Goal: Task Accomplishment & Management: Manage account settings

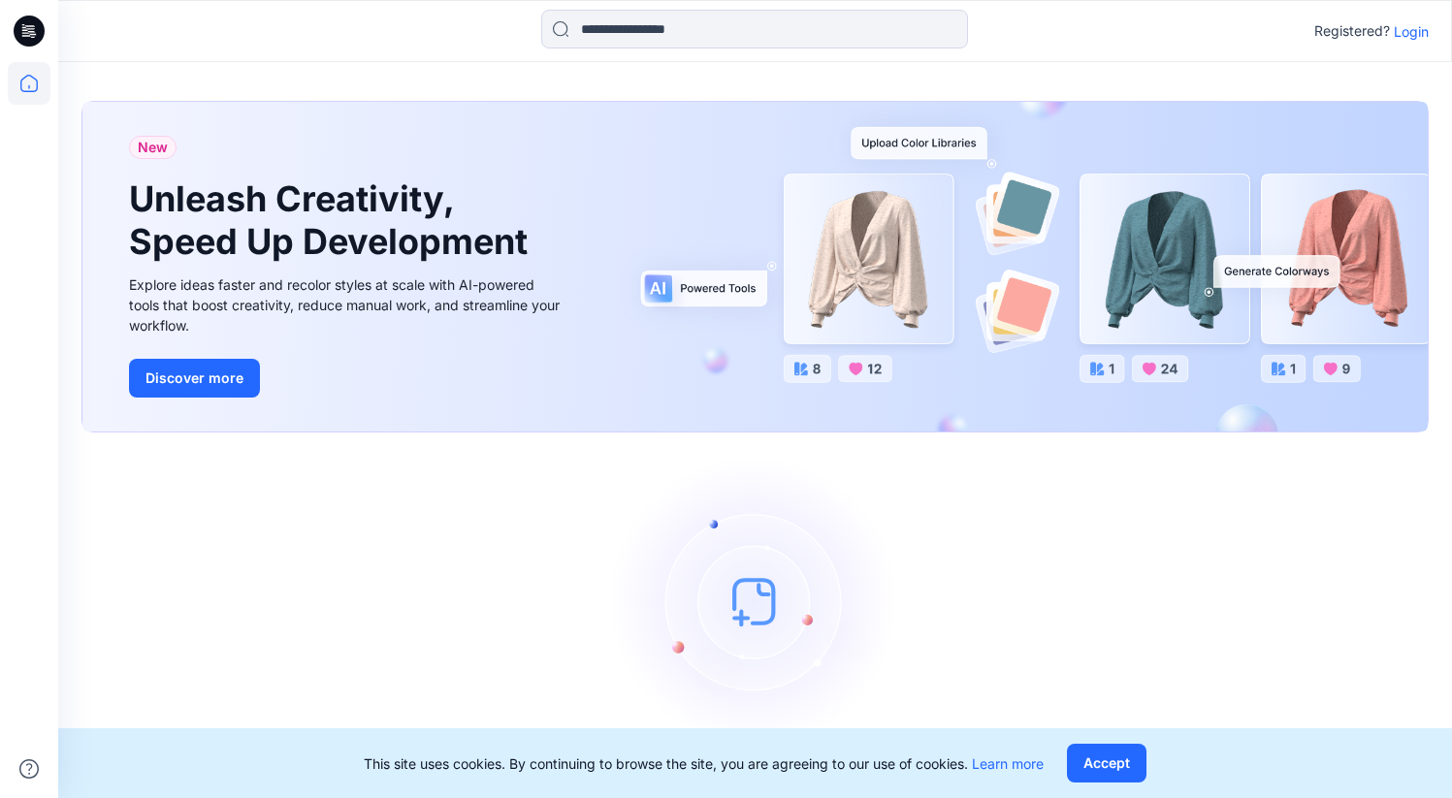
click at [1404, 33] on p "Login" at bounding box center [1411, 31] width 35 height 20
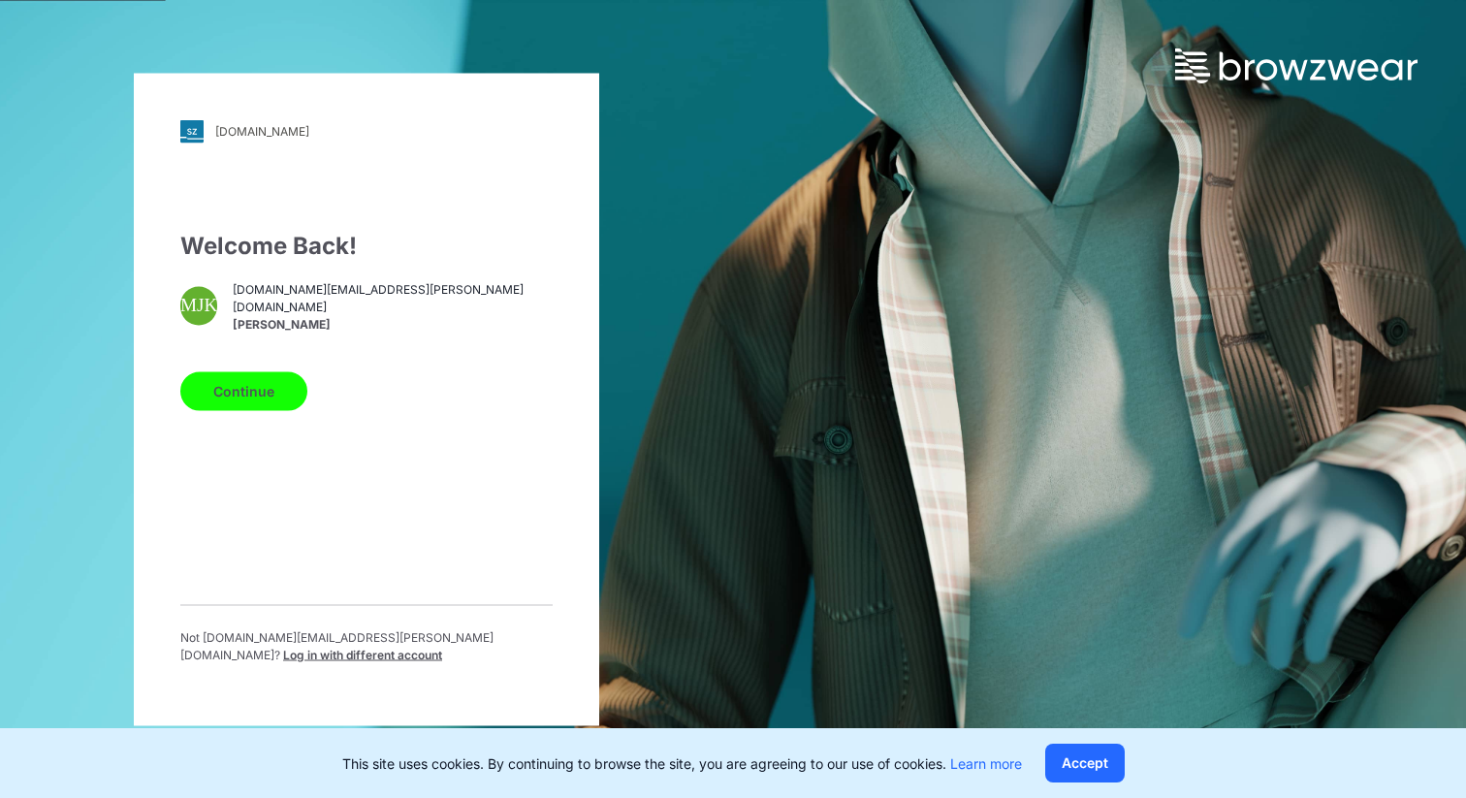
click at [224, 405] on button "Continue" at bounding box center [243, 390] width 127 height 39
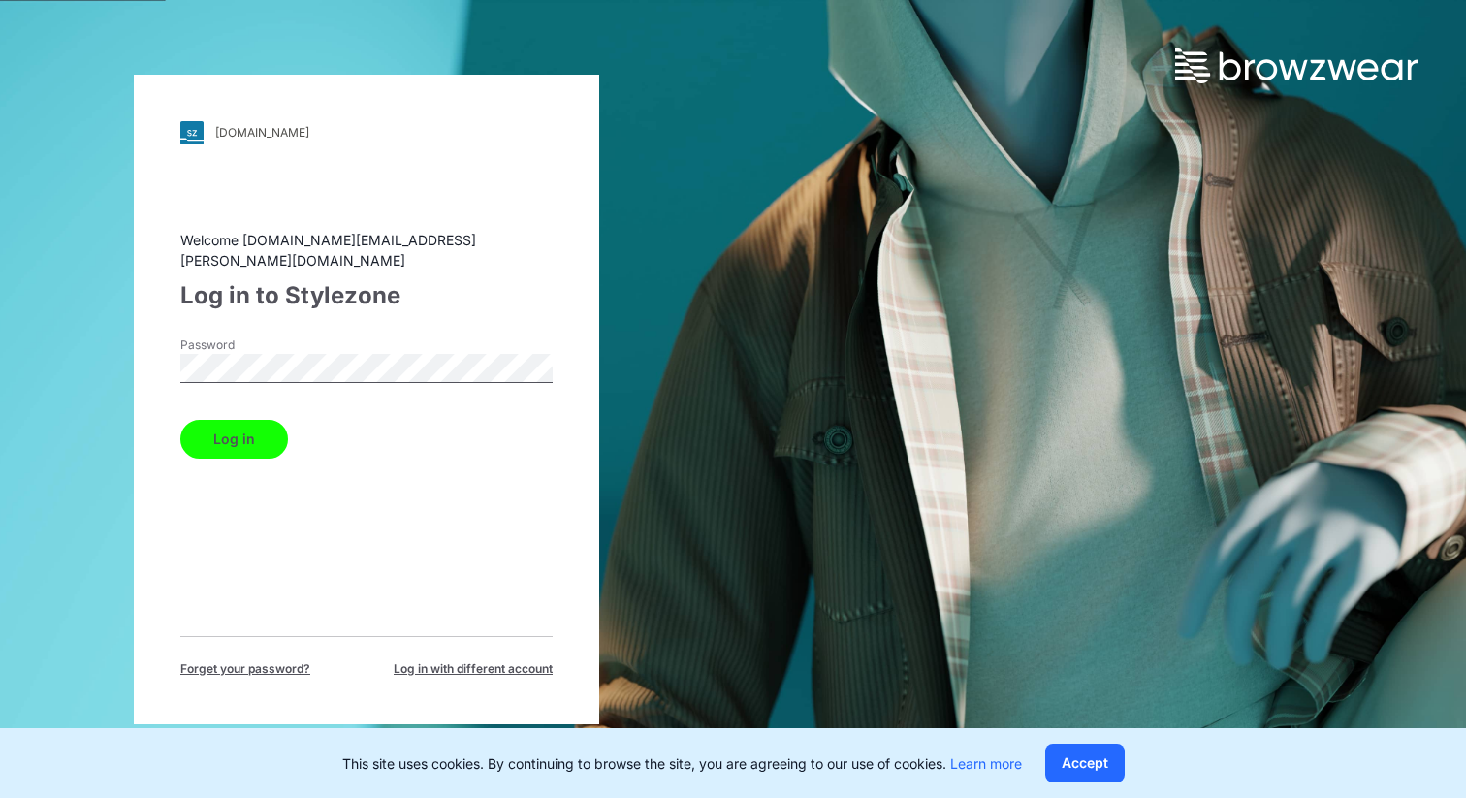
click at [209, 429] on button "Log in" at bounding box center [234, 439] width 108 height 39
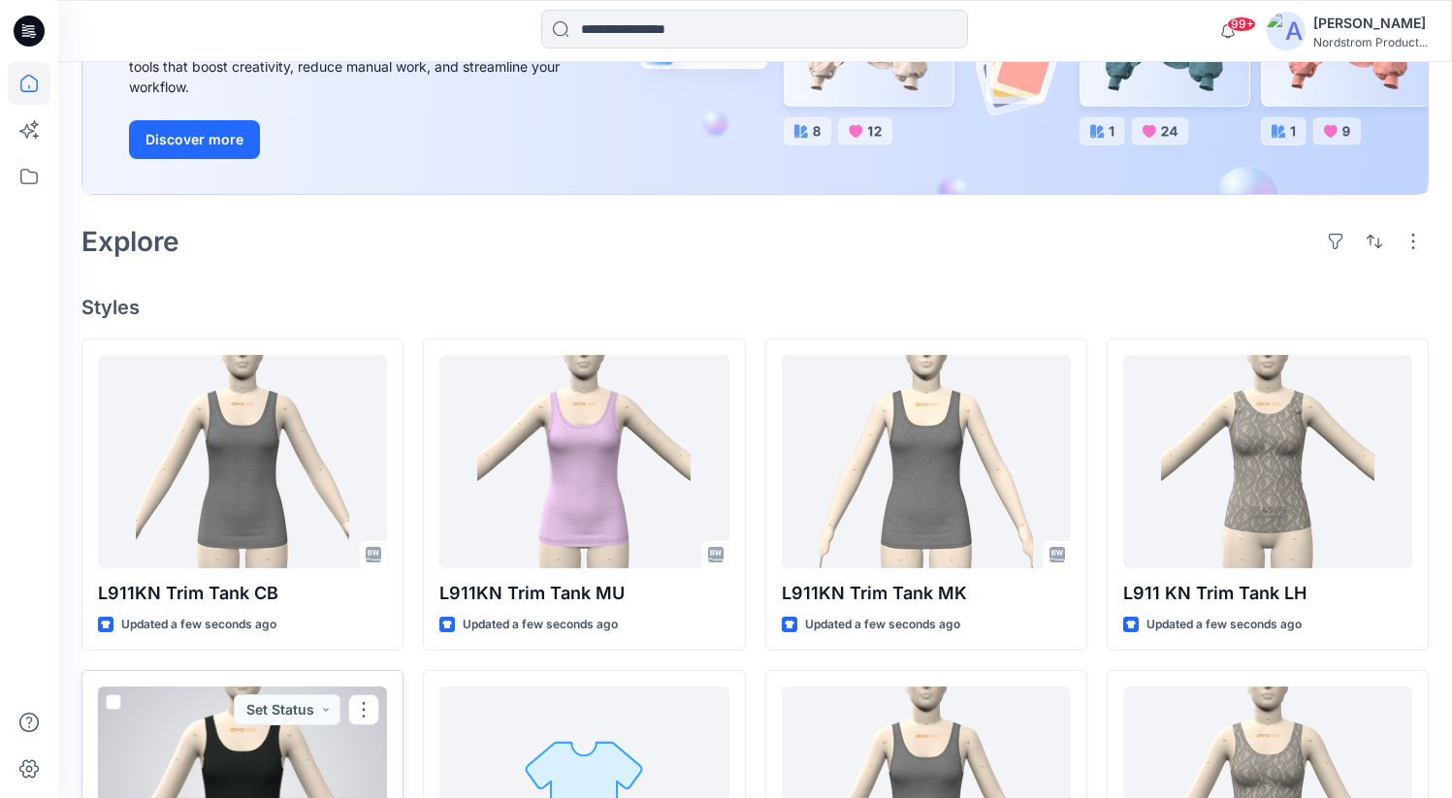
scroll to position [301, 0]
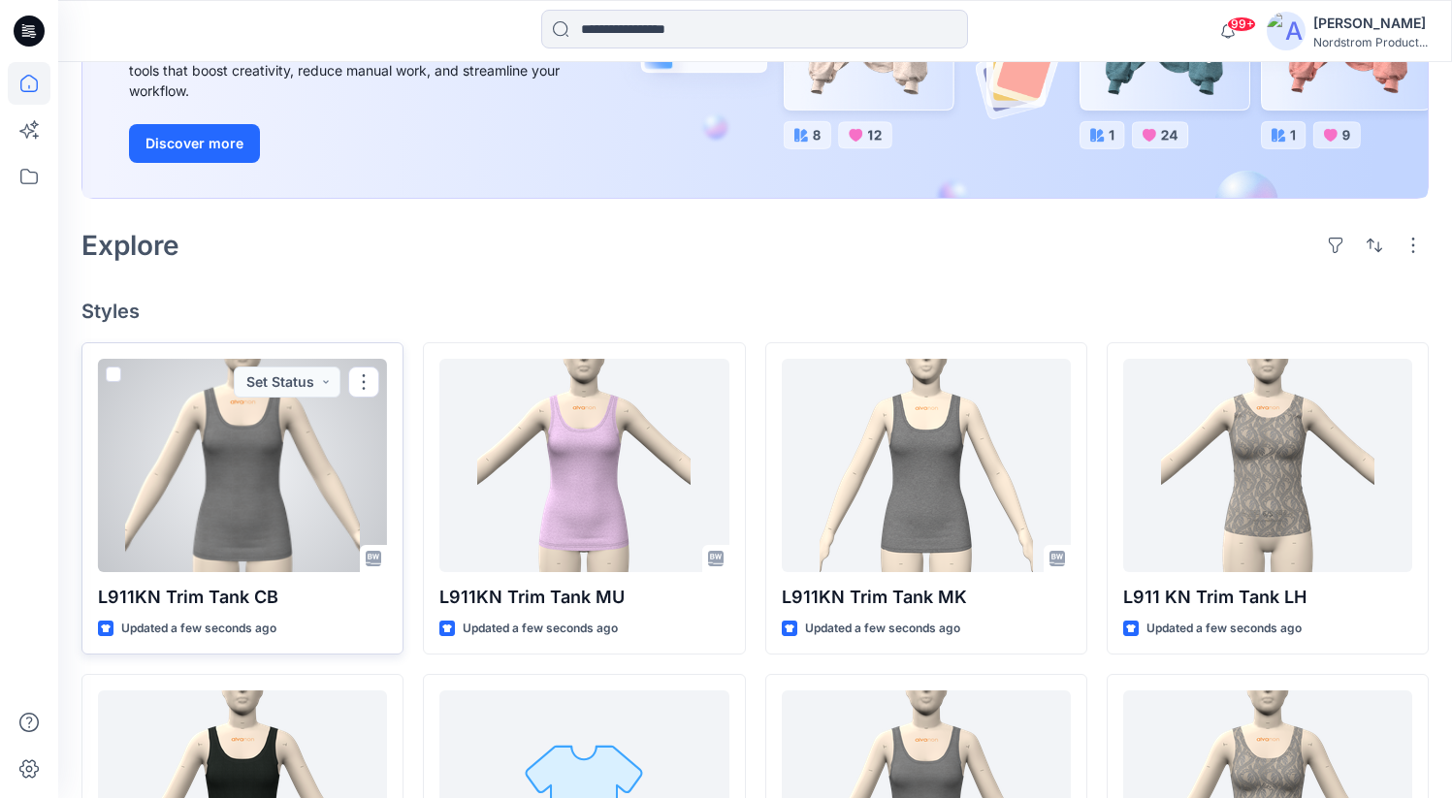
click at [291, 459] on div at bounding box center [242, 465] width 289 height 213
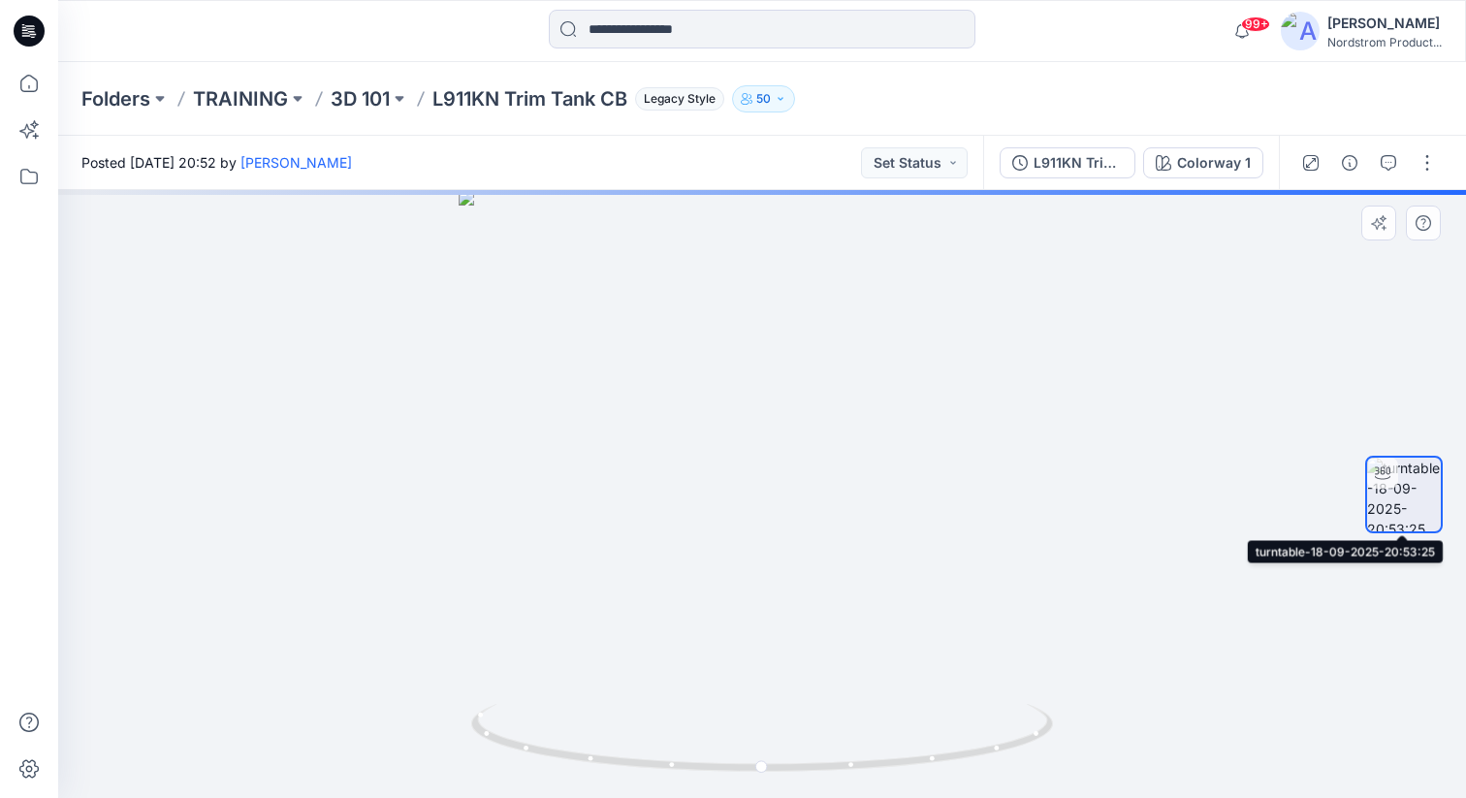
click at [1401, 505] on img at bounding box center [1404, 495] width 74 height 74
click at [1413, 491] on img at bounding box center [1404, 495] width 74 height 74
click at [1415, 491] on img at bounding box center [1404, 495] width 74 height 74
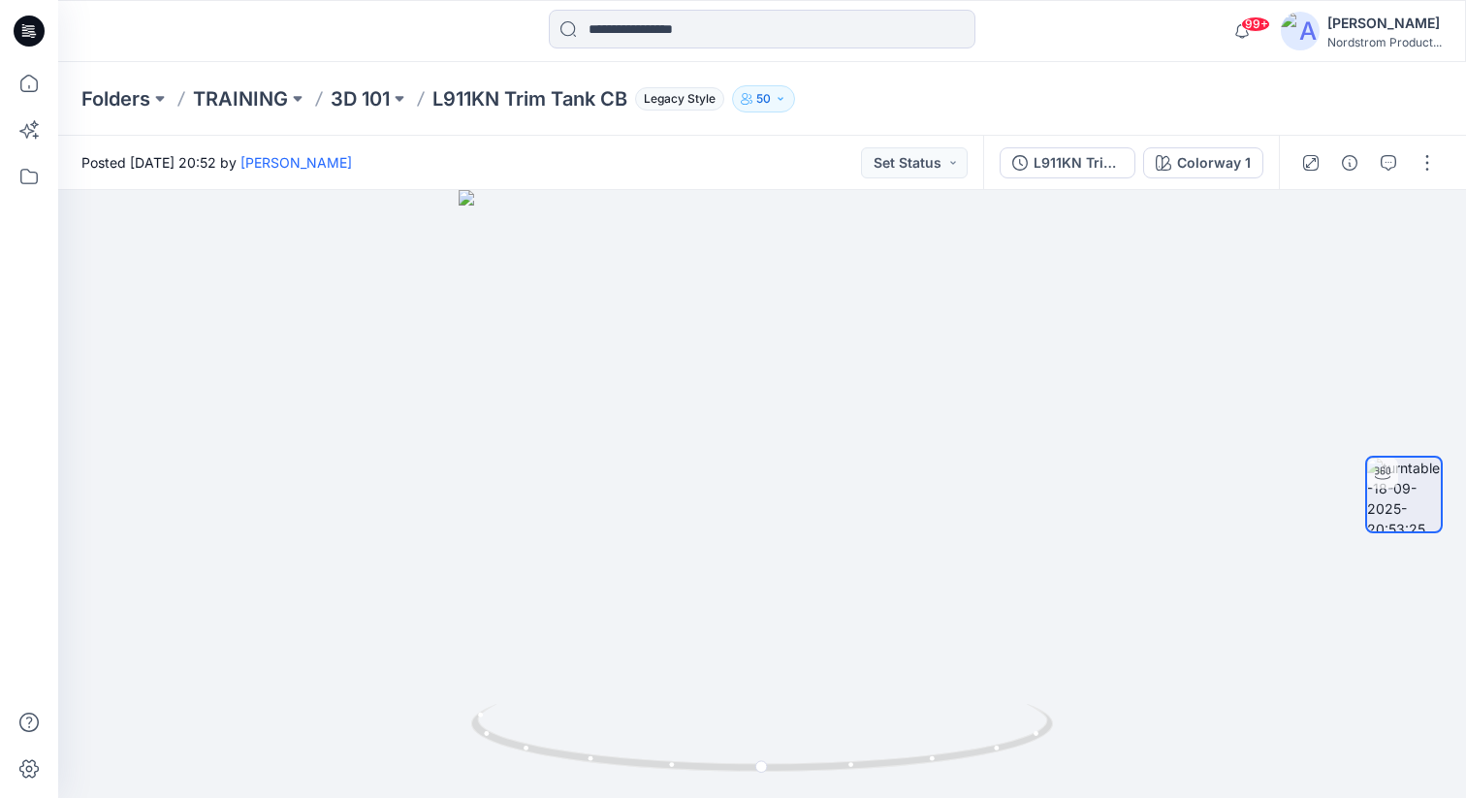
click at [1186, 177] on div "L911KN Trim Tank Colorway 1" at bounding box center [1131, 163] width 296 height 54
click at [1184, 158] on div "Colorway 1" at bounding box center [1214, 162] width 74 height 21
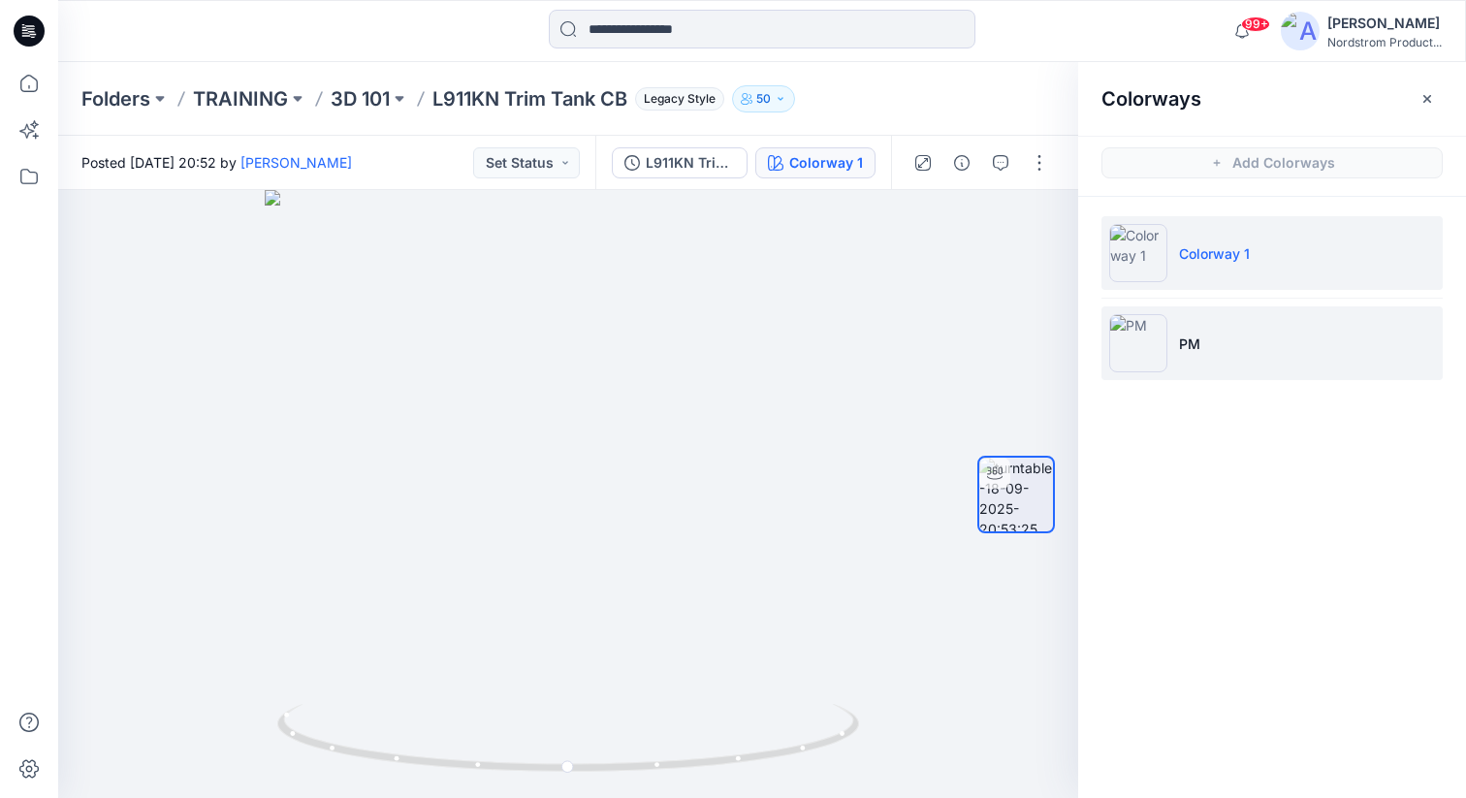
click at [1153, 347] on img at bounding box center [1138, 343] width 58 height 58
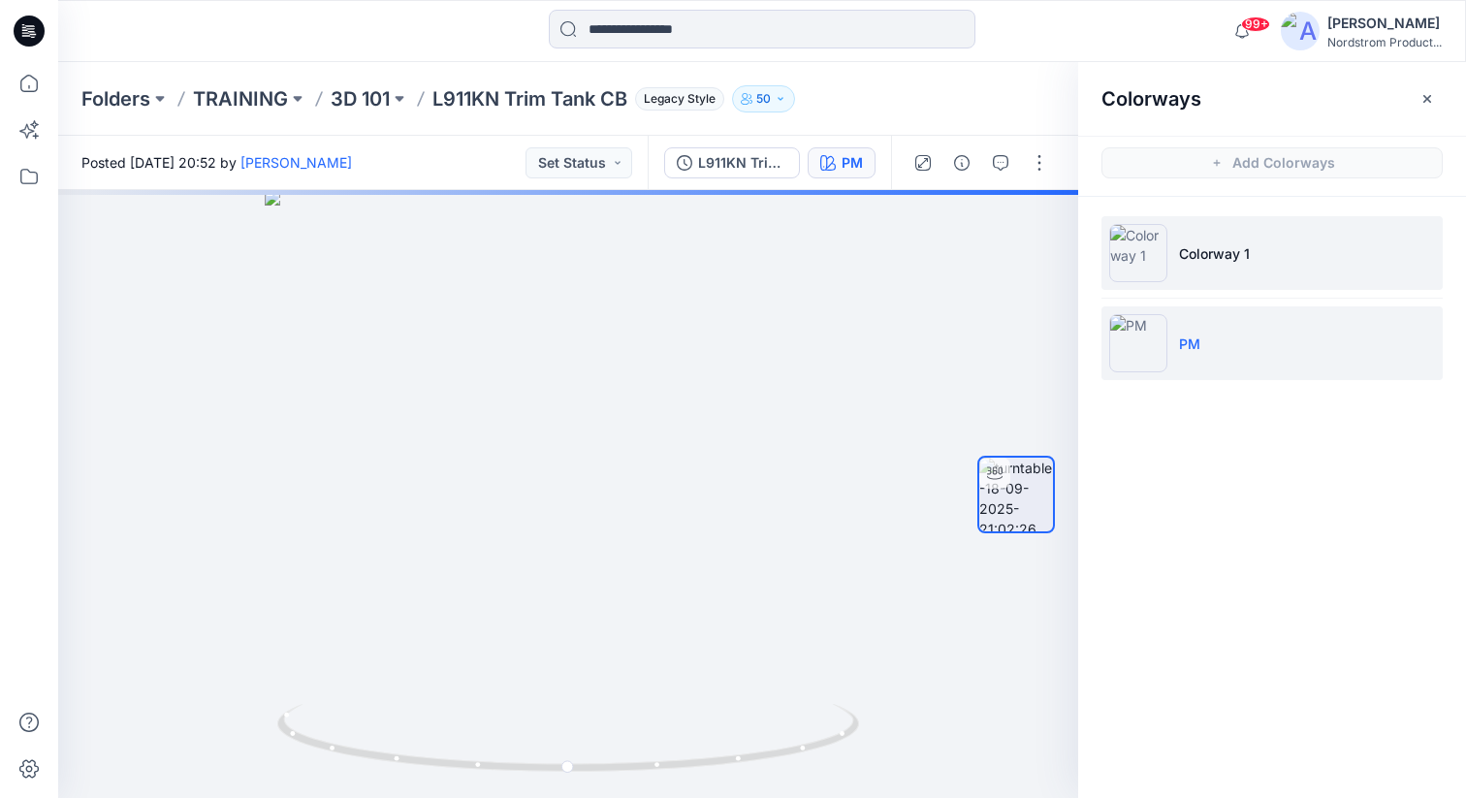
click at [1136, 267] on img at bounding box center [1138, 253] width 58 height 58
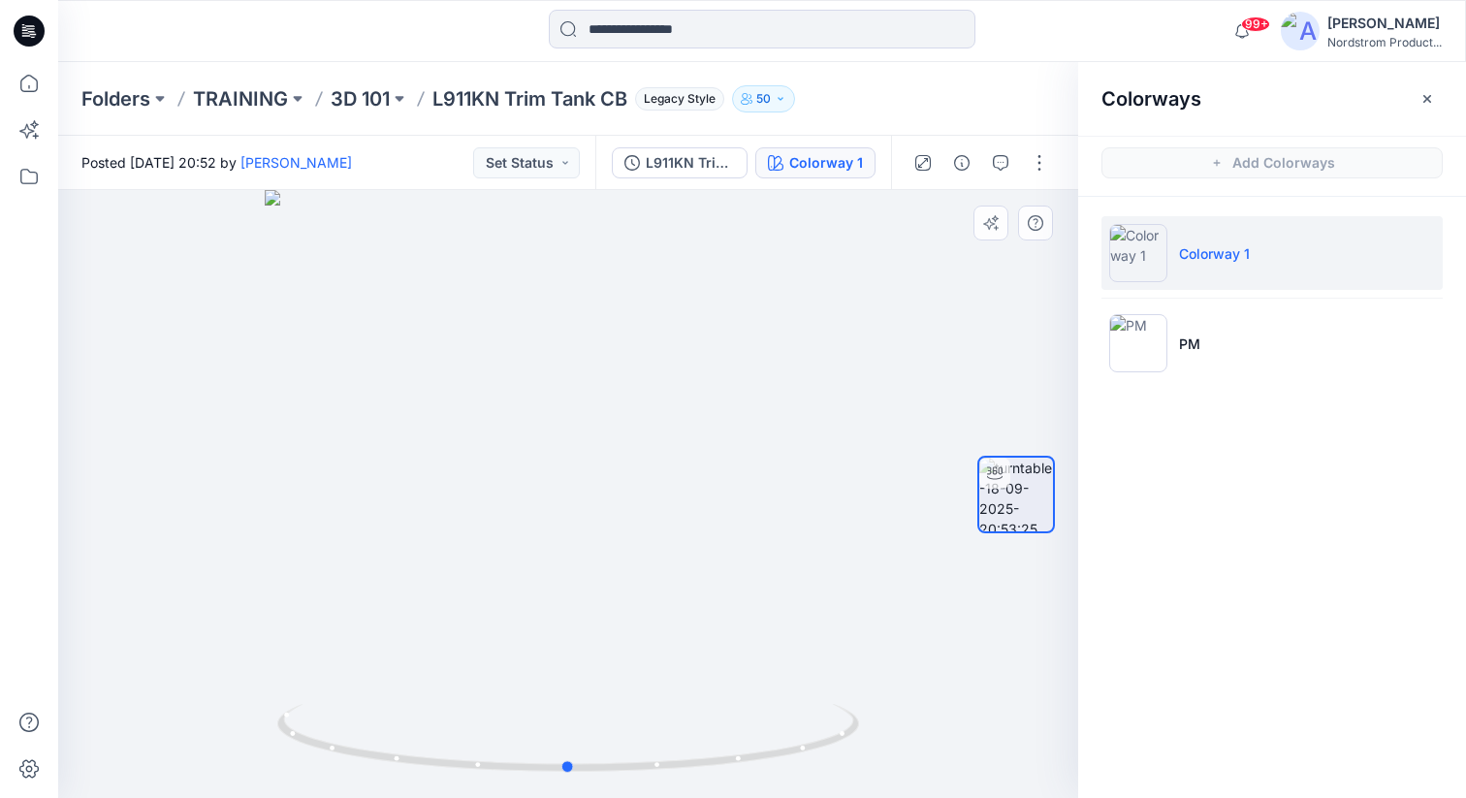
click at [942, 541] on div at bounding box center [568, 494] width 1020 height 608
click at [1001, 584] on div at bounding box center [1017, 494] width 78 height 370
click at [925, 577] on div at bounding box center [568, 494] width 1020 height 608
drag, startPoint x: 784, startPoint y: 576, endPoint x: 790, endPoint y: 589, distance: 14.3
click at [790, 589] on div at bounding box center [568, 494] width 1020 height 608
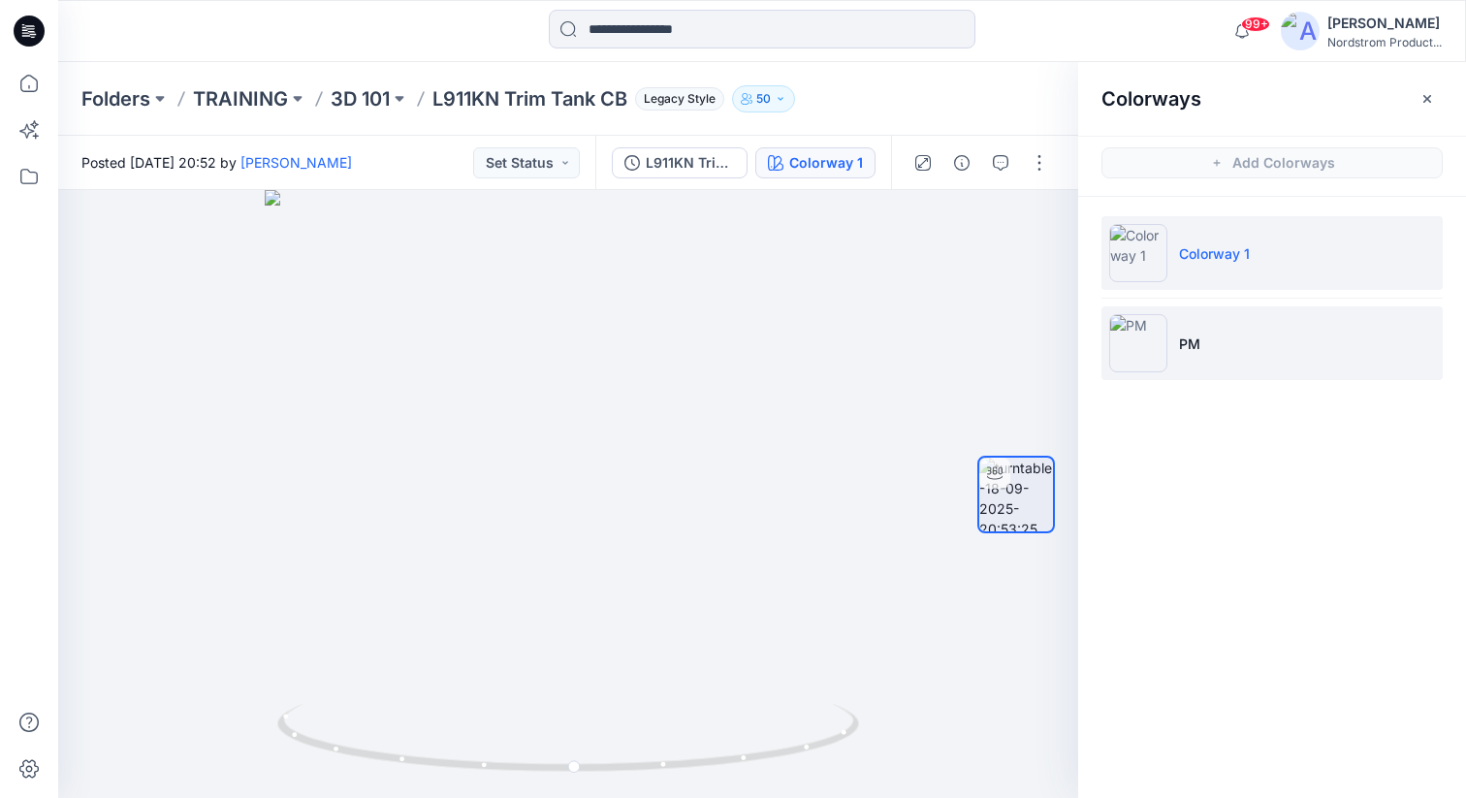
click at [1147, 355] on img at bounding box center [1138, 343] width 58 height 58
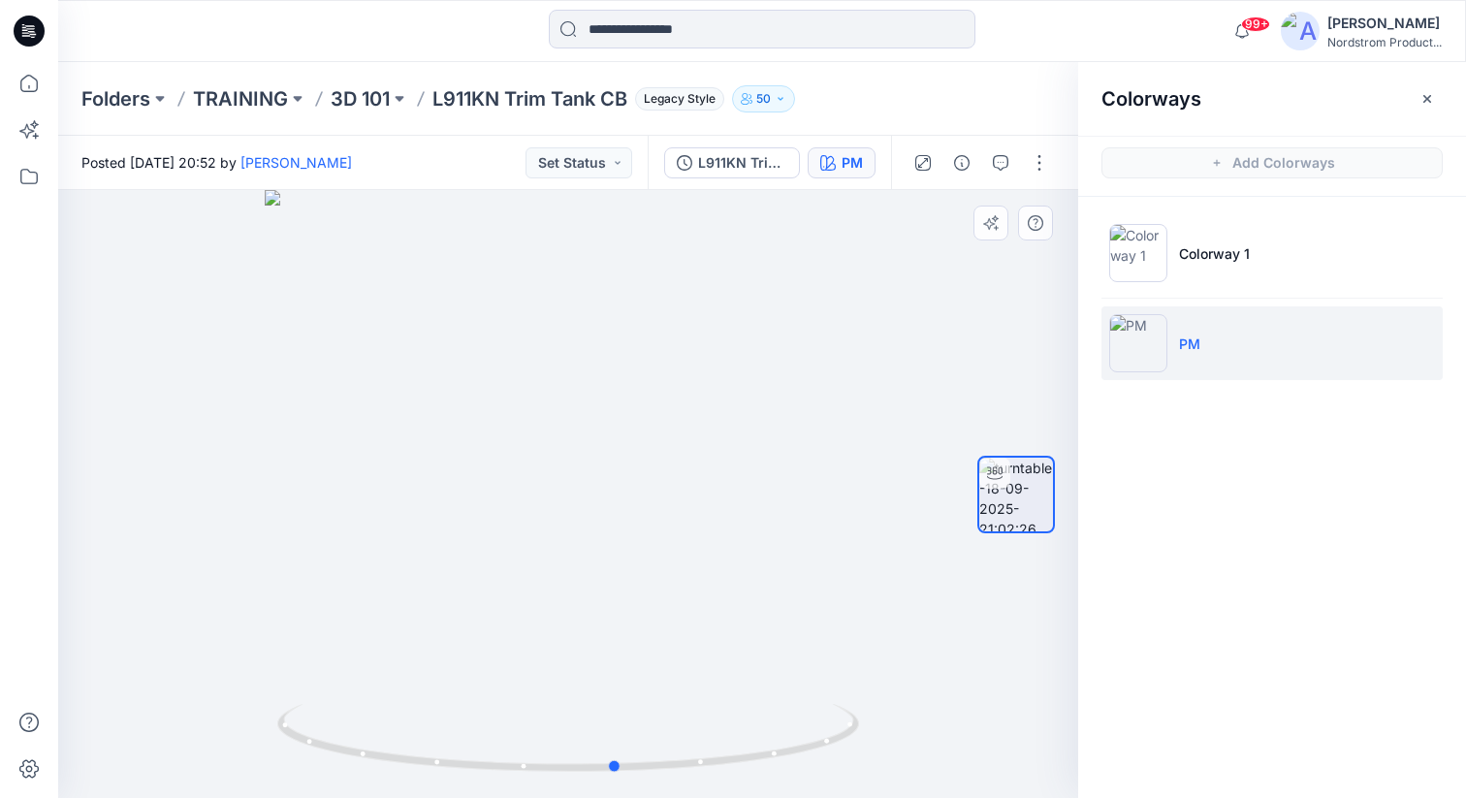
drag, startPoint x: 625, startPoint y: 506, endPoint x: 736, endPoint y: 509, distance: 111.6
click at [736, 509] on div at bounding box center [568, 494] width 1020 height 608
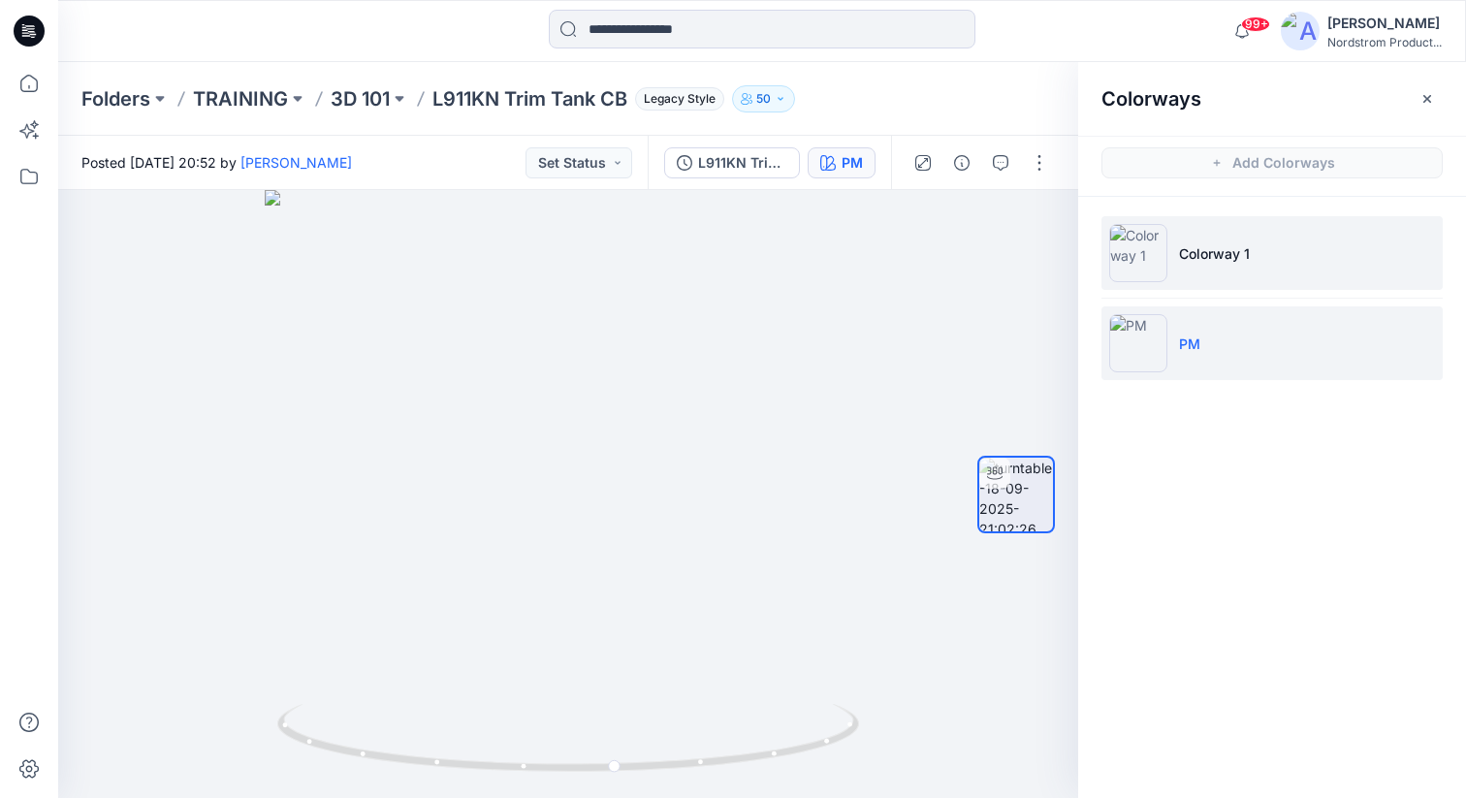
click at [1124, 251] on img at bounding box center [1138, 253] width 58 height 58
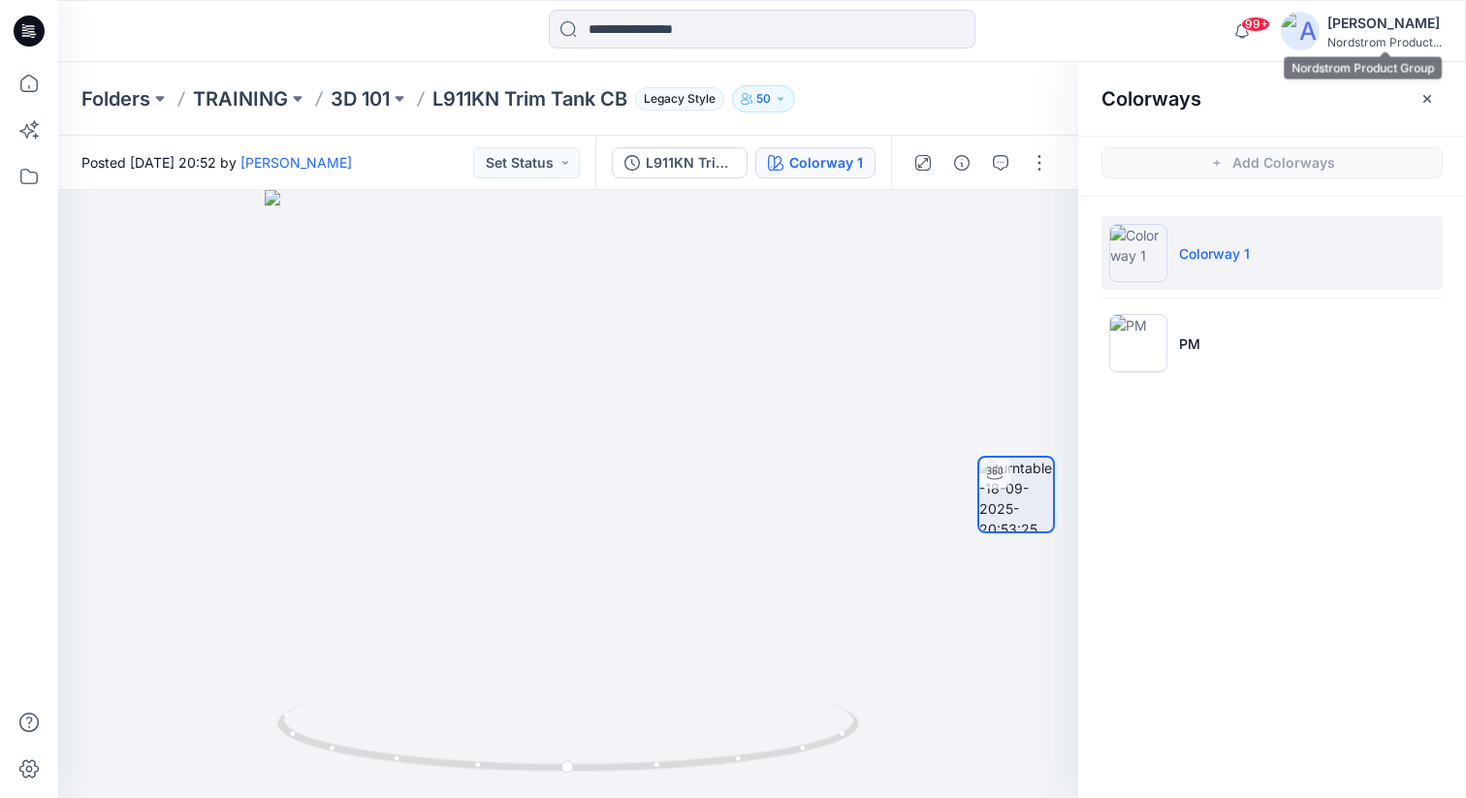
click at [1333, 37] on div "Nordstrom Product..." at bounding box center [1385, 42] width 114 height 15
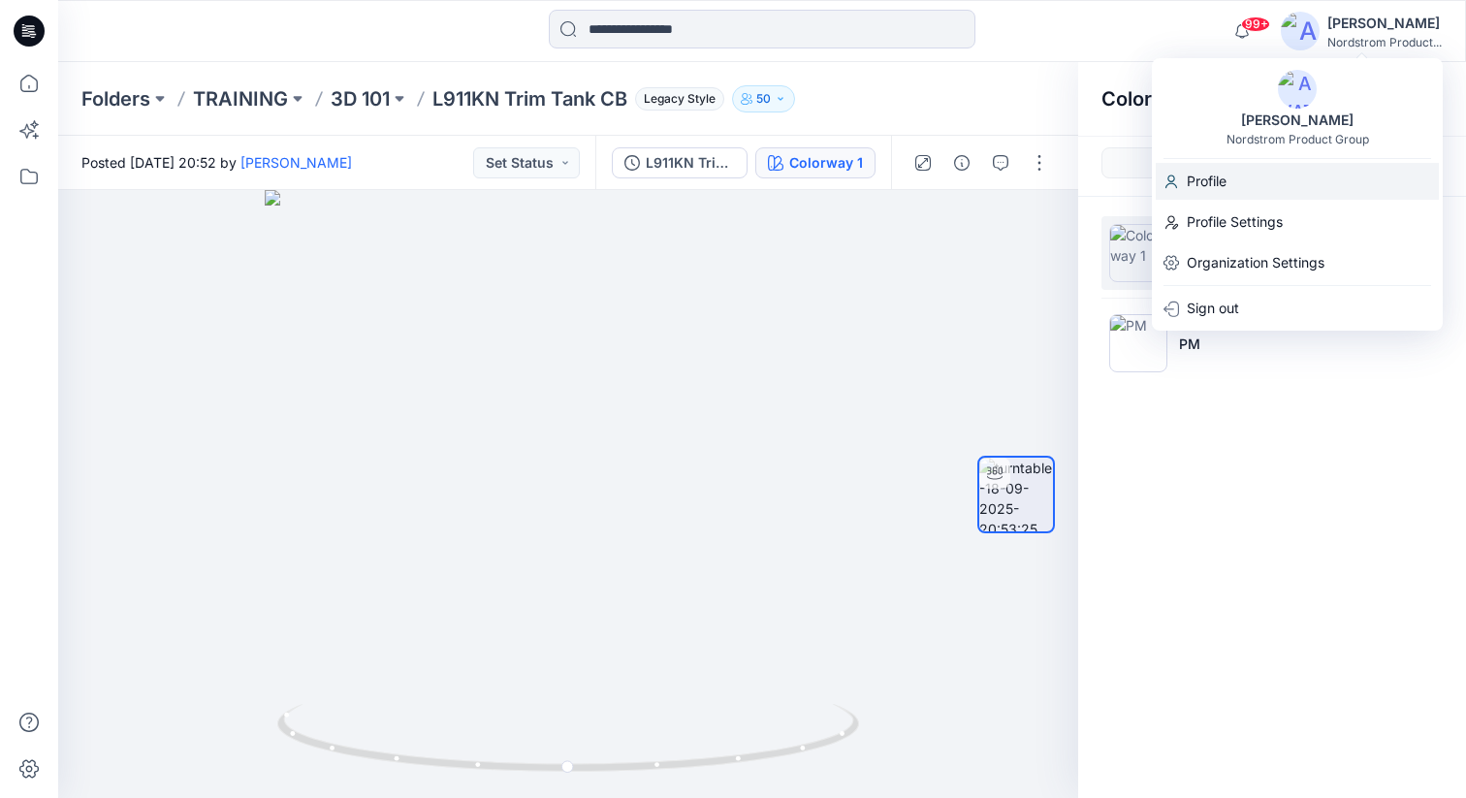
click at [1215, 170] on p "Profile" at bounding box center [1207, 181] width 40 height 37
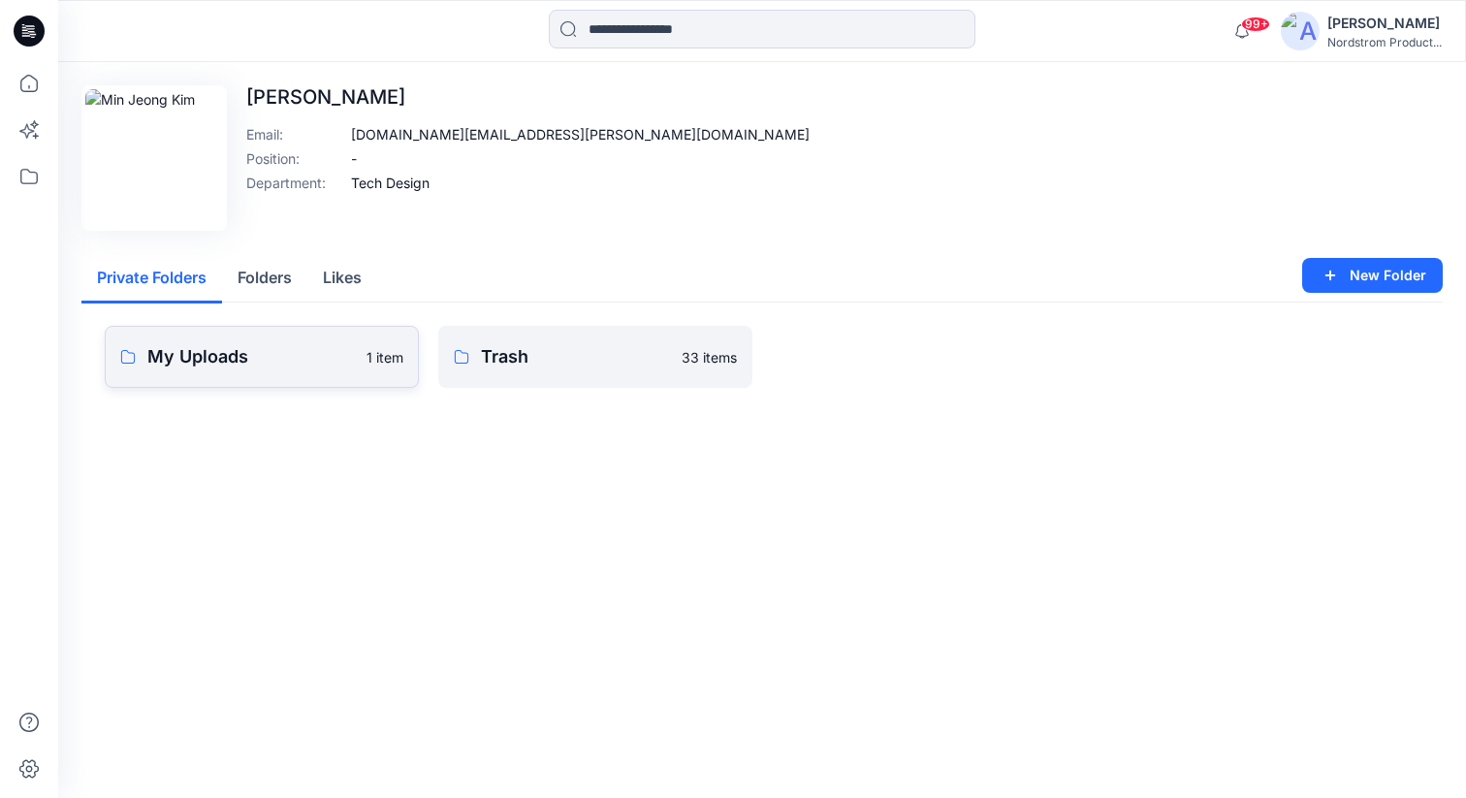
click at [342, 369] on p "My Uploads" at bounding box center [251, 356] width 208 height 27
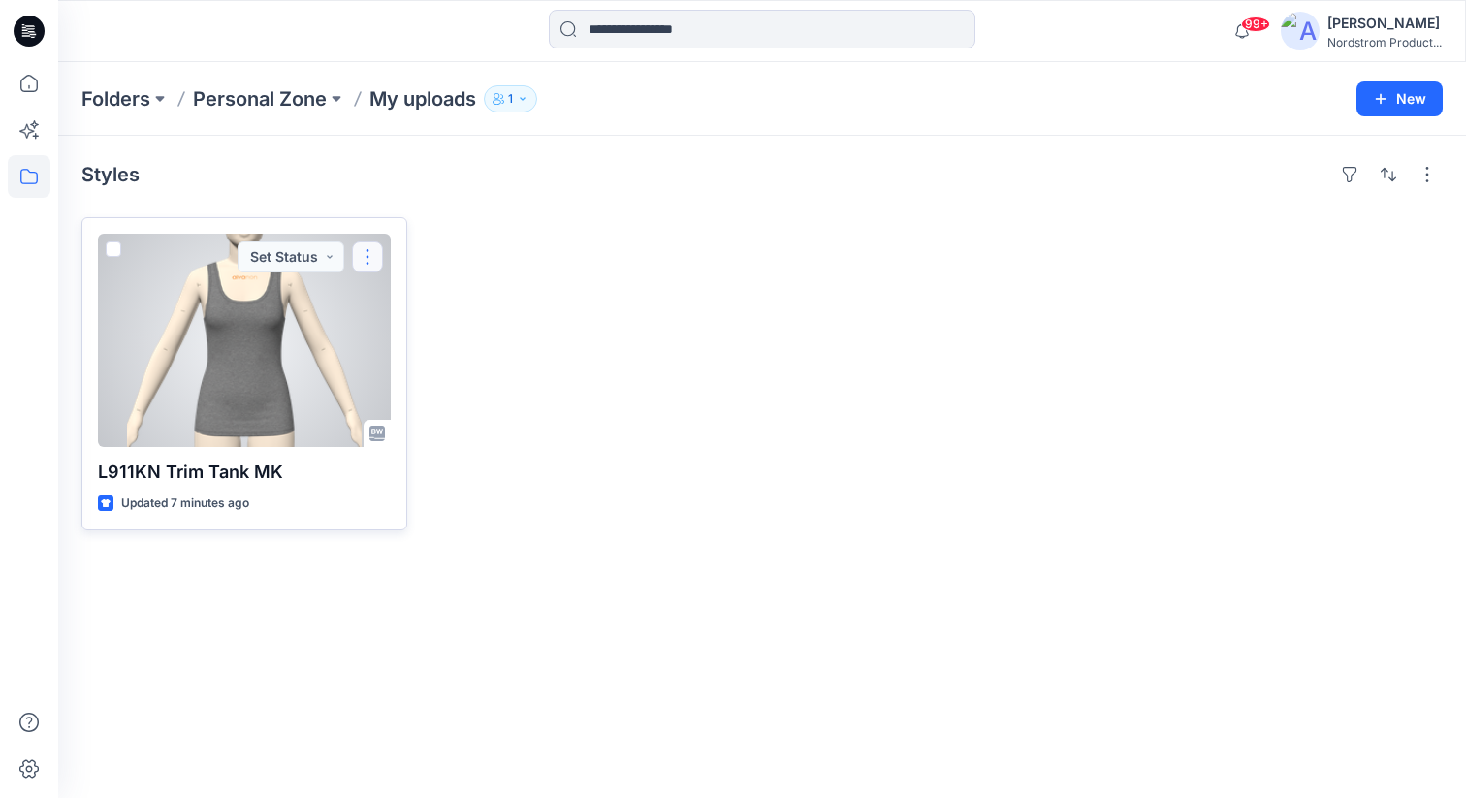
click at [367, 248] on button "button" at bounding box center [367, 256] width 31 height 31
click at [209, 353] on div at bounding box center [244, 340] width 293 height 213
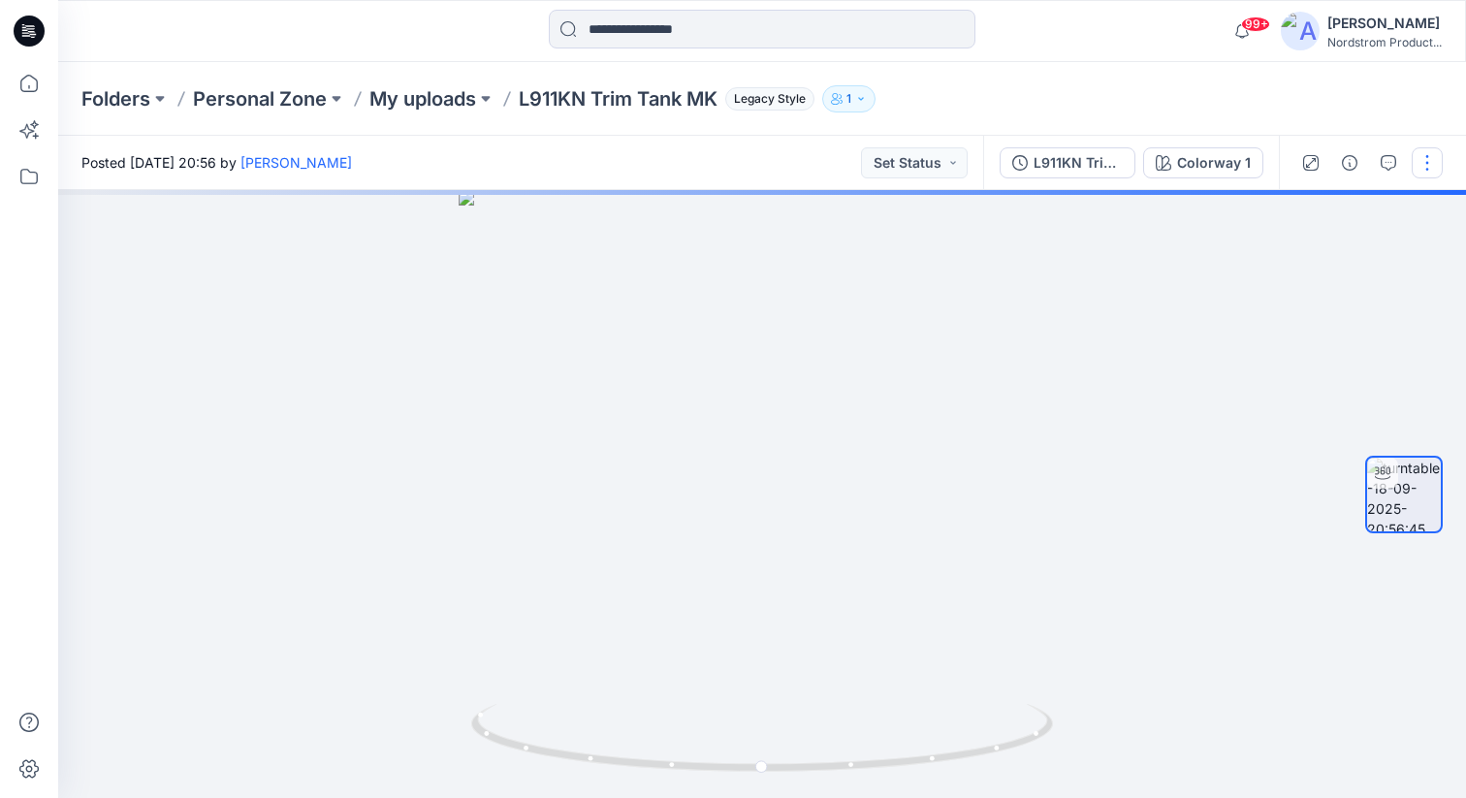
click at [1433, 171] on button "button" at bounding box center [1427, 162] width 31 height 31
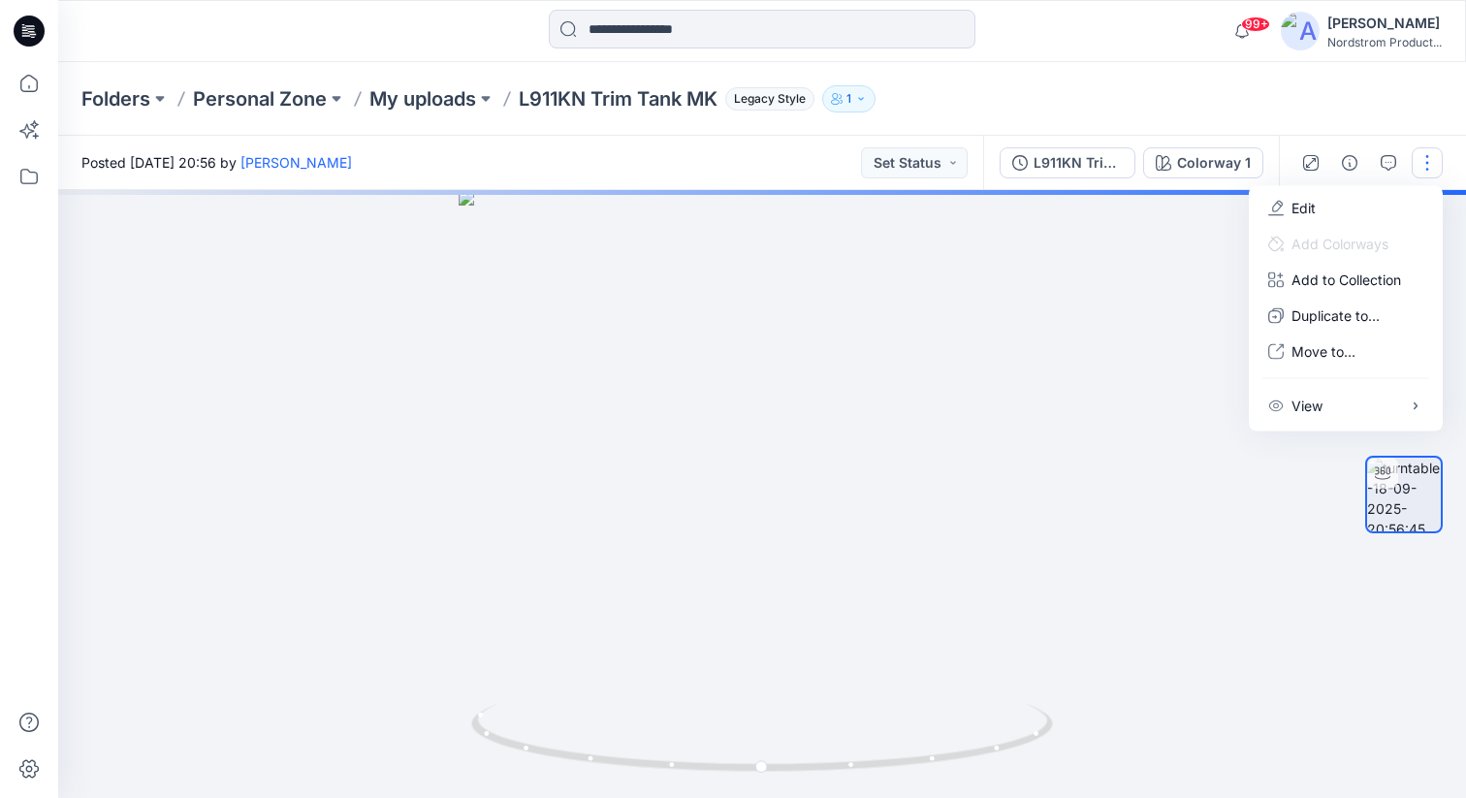
click at [1090, 425] on div at bounding box center [762, 494] width 1408 height 608
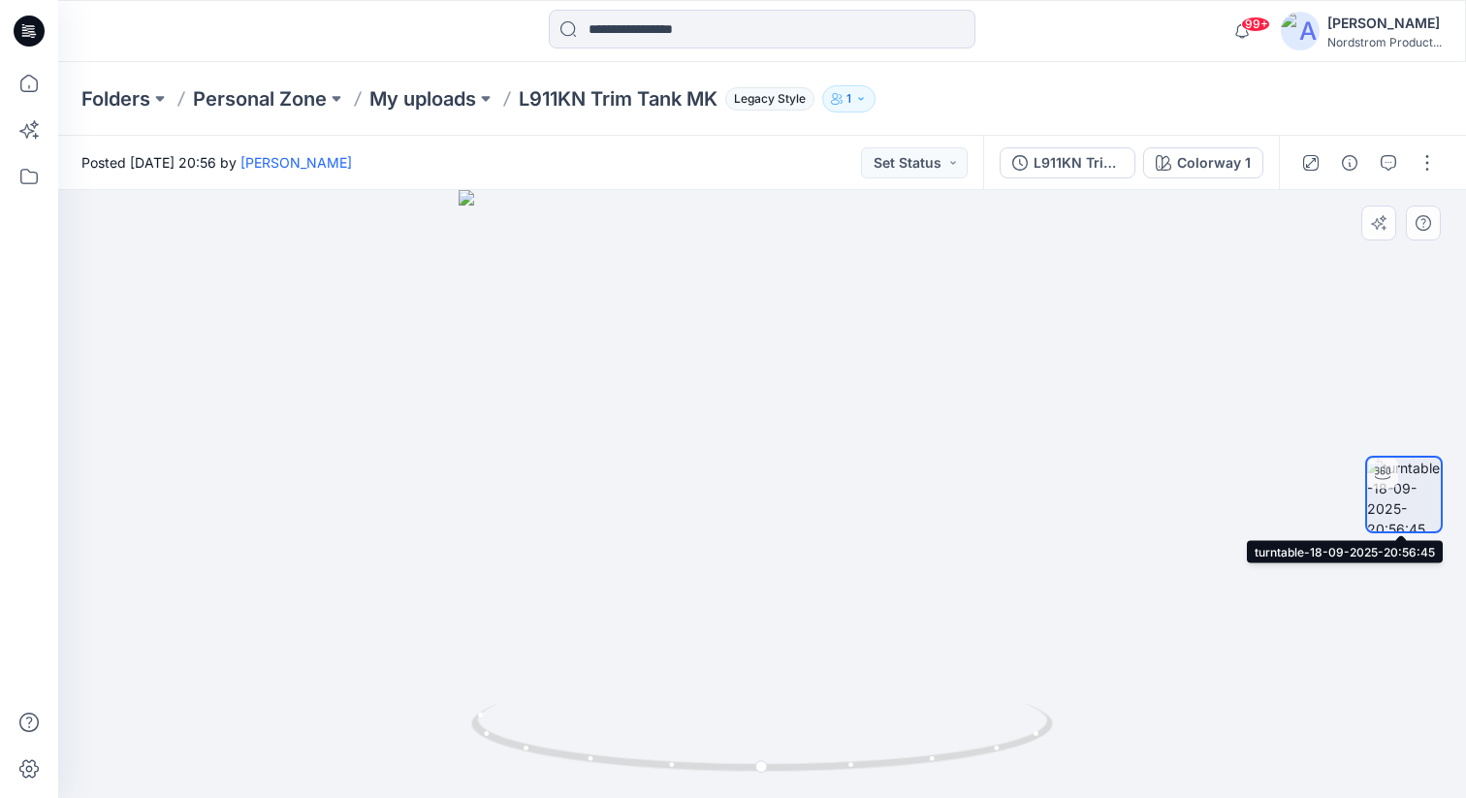
click at [1407, 508] on img at bounding box center [1404, 495] width 74 height 74
click at [1408, 496] on img at bounding box center [1404, 495] width 74 height 74
click at [1407, 497] on img at bounding box center [1404, 495] width 74 height 74
click at [1406, 496] on img at bounding box center [1404, 495] width 74 height 74
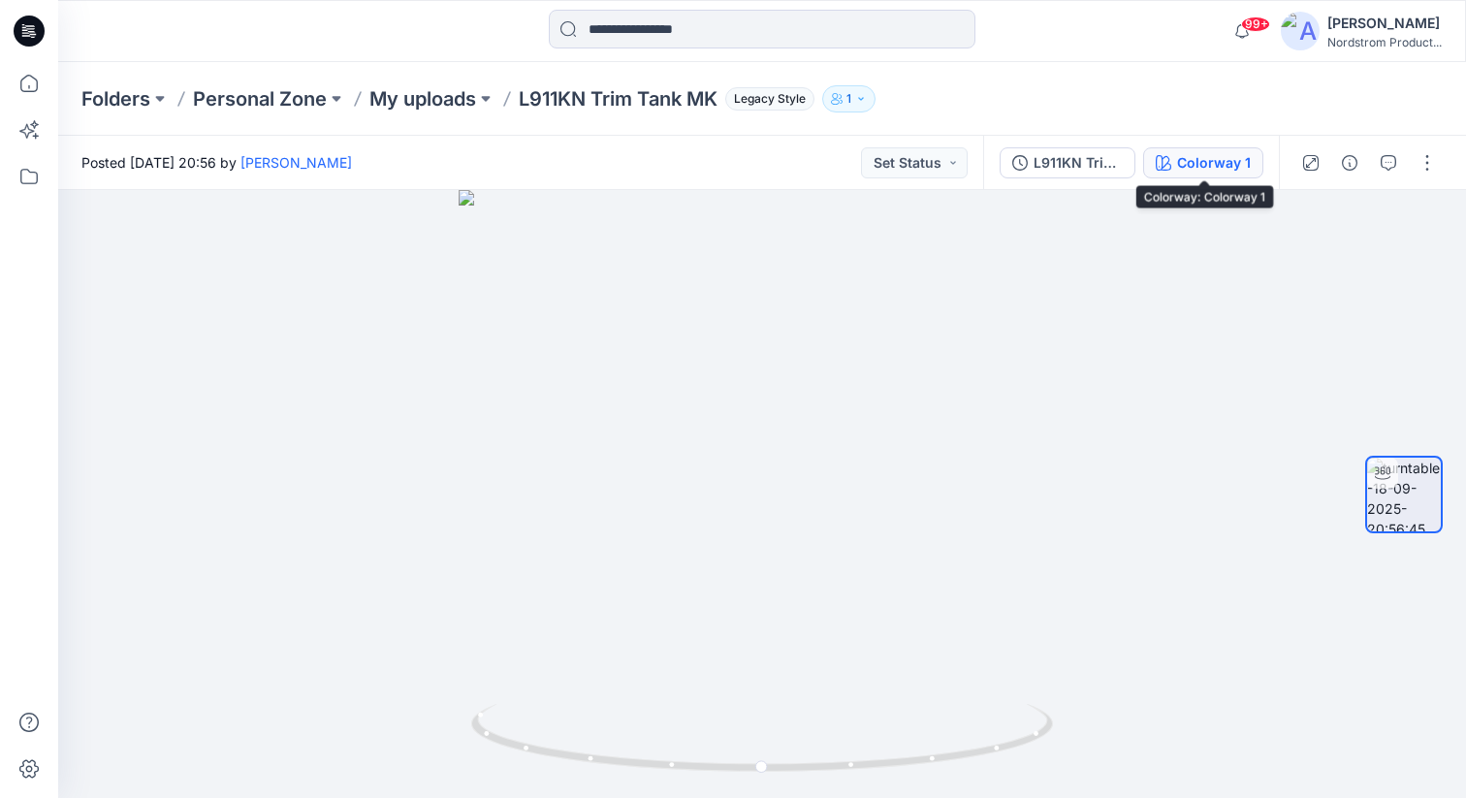
click at [1226, 171] on div "Colorway 1" at bounding box center [1214, 162] width 74 height 21
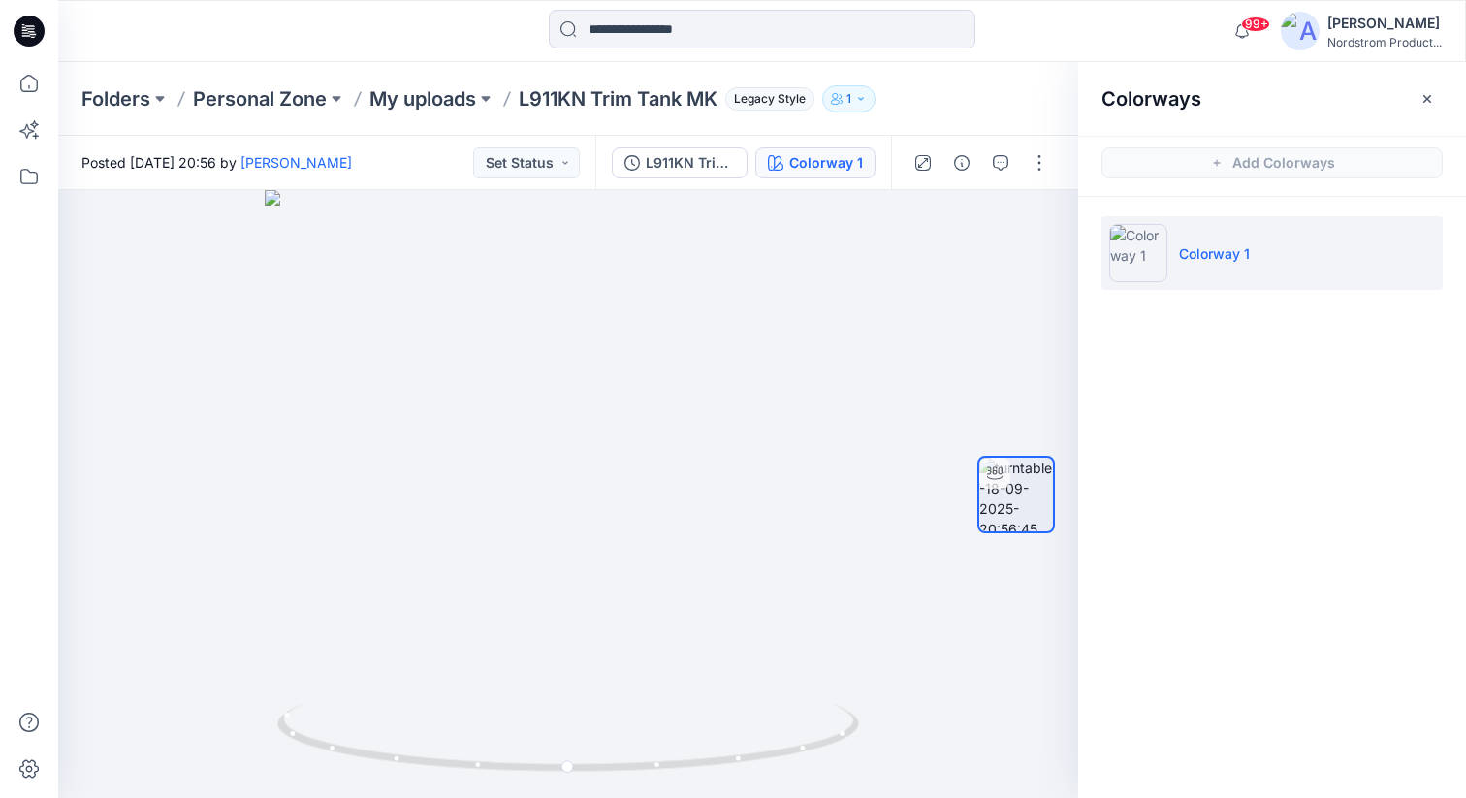
click at [1248, 386] on div "Colorways Add Colorways Colorway 1" at bounding box center [1272, 430] width 388 height 736
click at [1036, 164] on button "button" at bounding box center [1039, 162] width 31 height 31
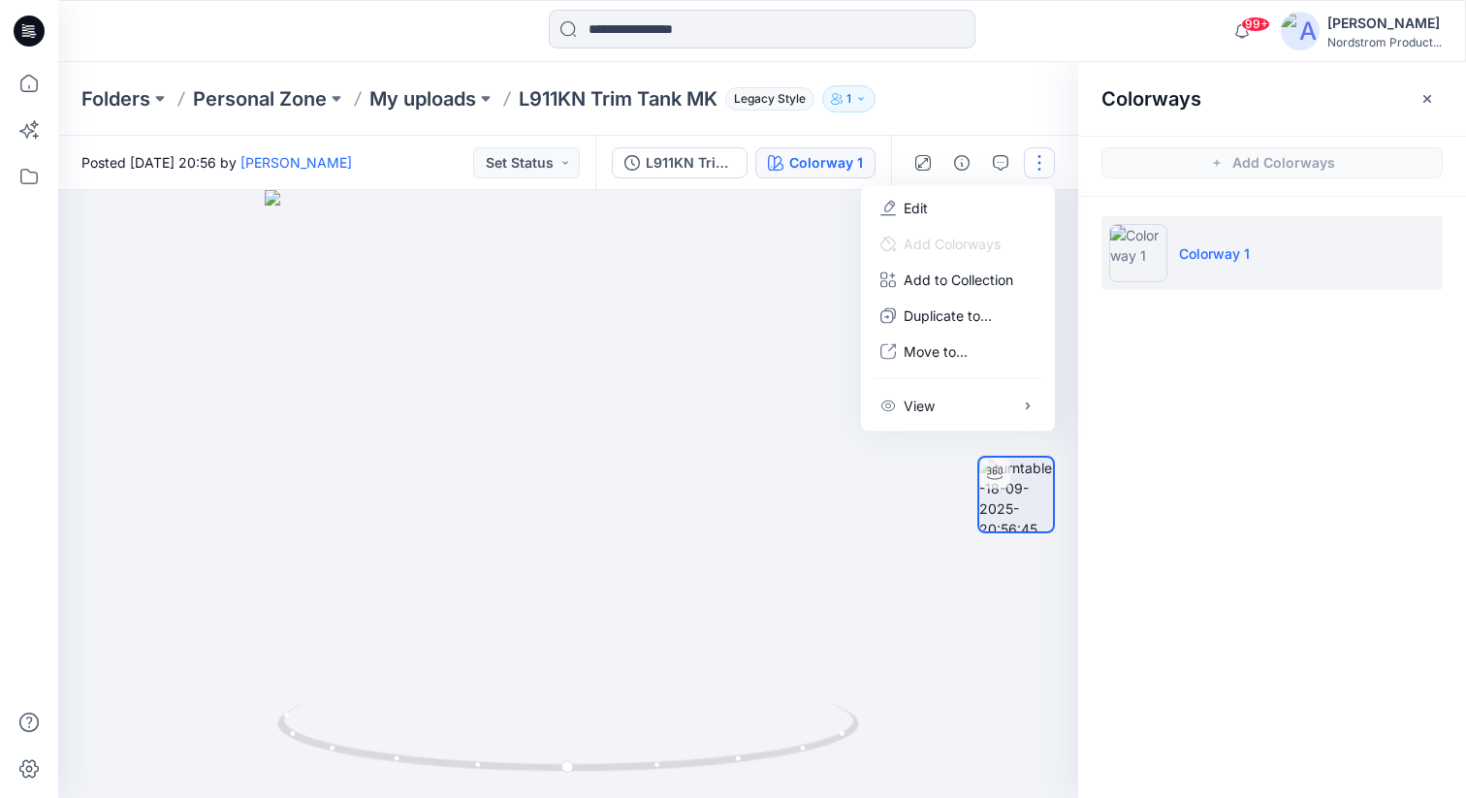
click at [1186, 415] on div "Colorways Add Colorways Colorway 1" at bounding box center [1272, 430] width 388 height 736
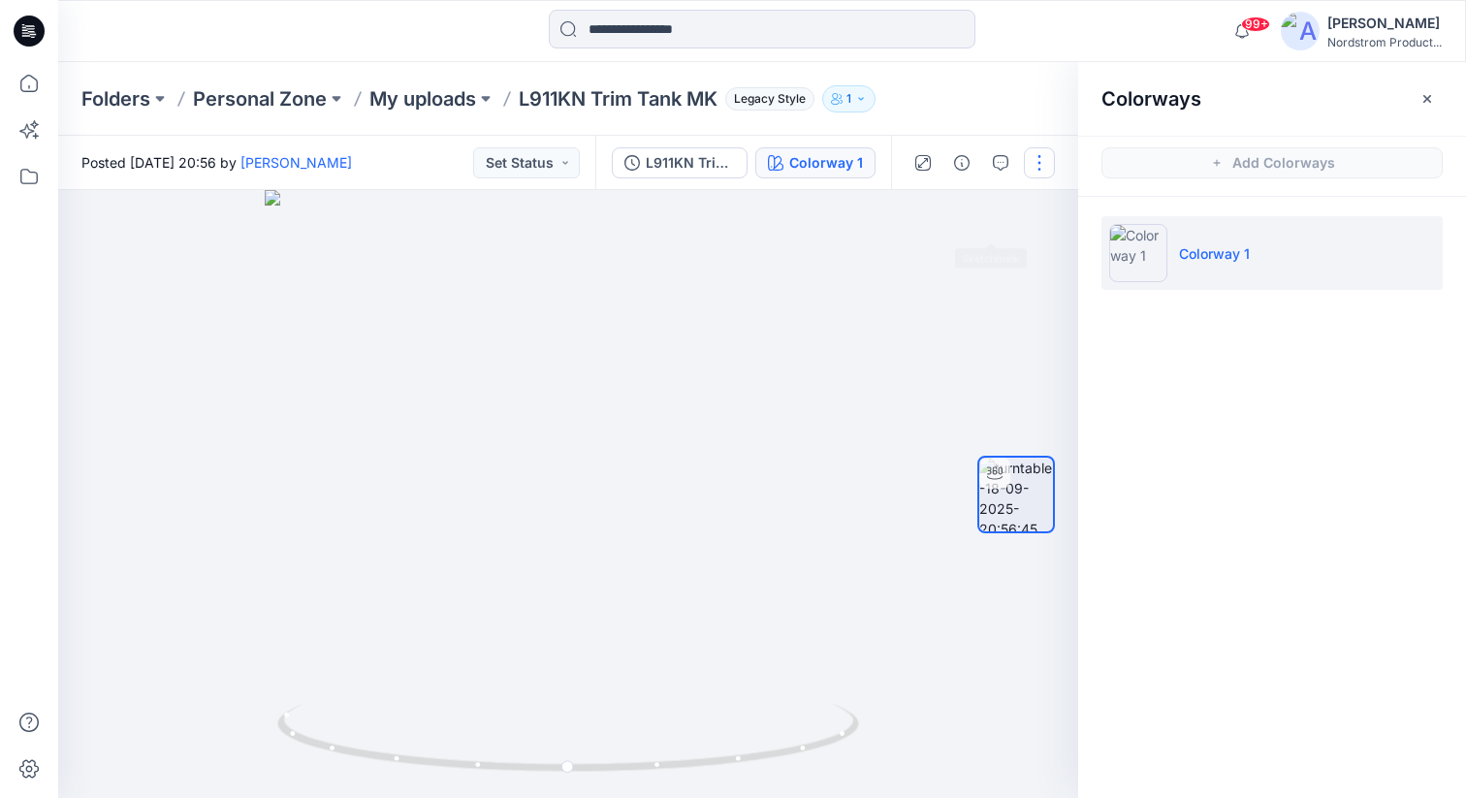
click at [1040, 171] on button "button" at bounding box center [1039, 162] width 31 height 31
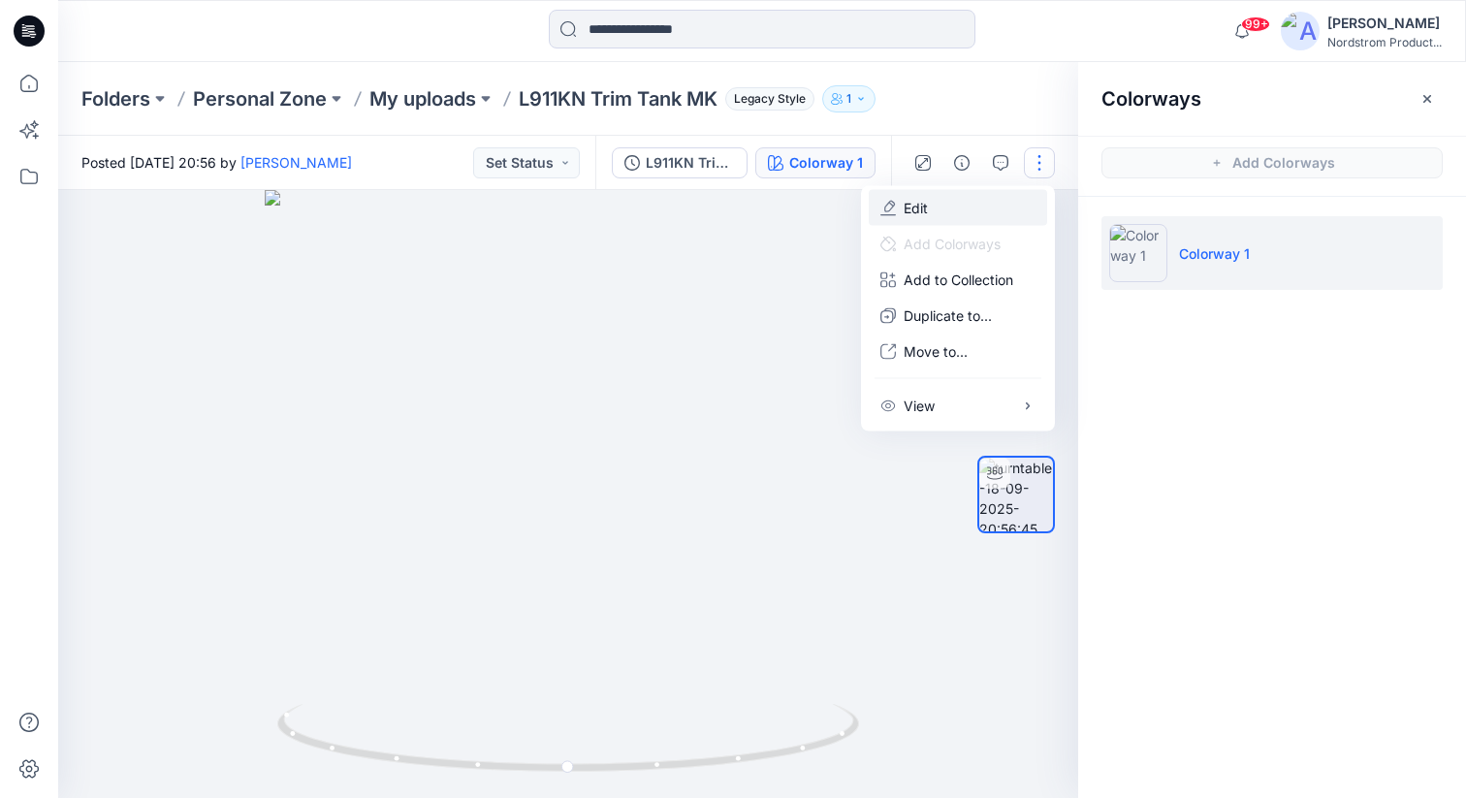
click at [923, 195] on button "Edit" at bounding box center [958, 208] width 178 height 36
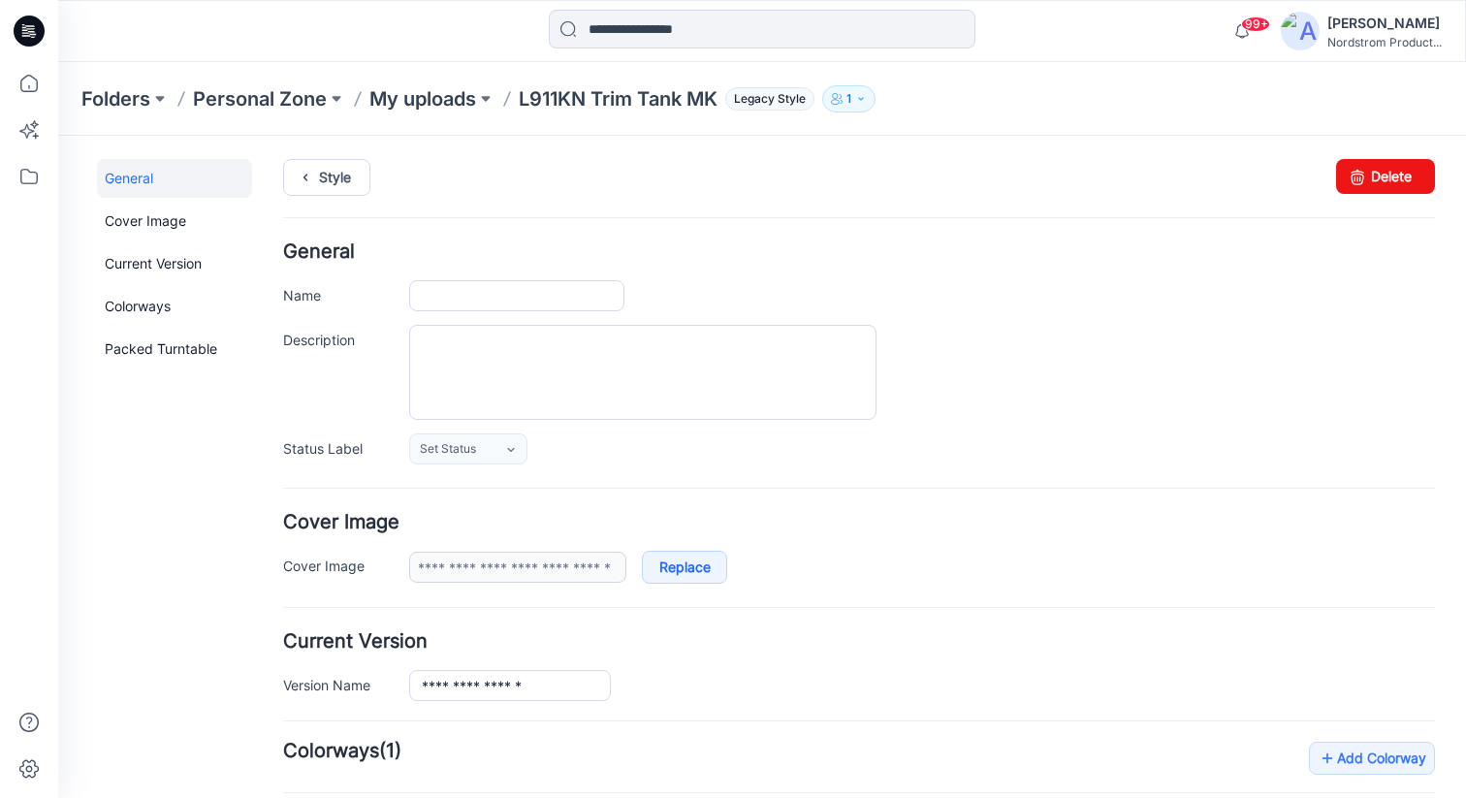
type input "**********"
click at [1359, 172] on link "Delete" at bounding box center [1385, 176] width 99 height 35
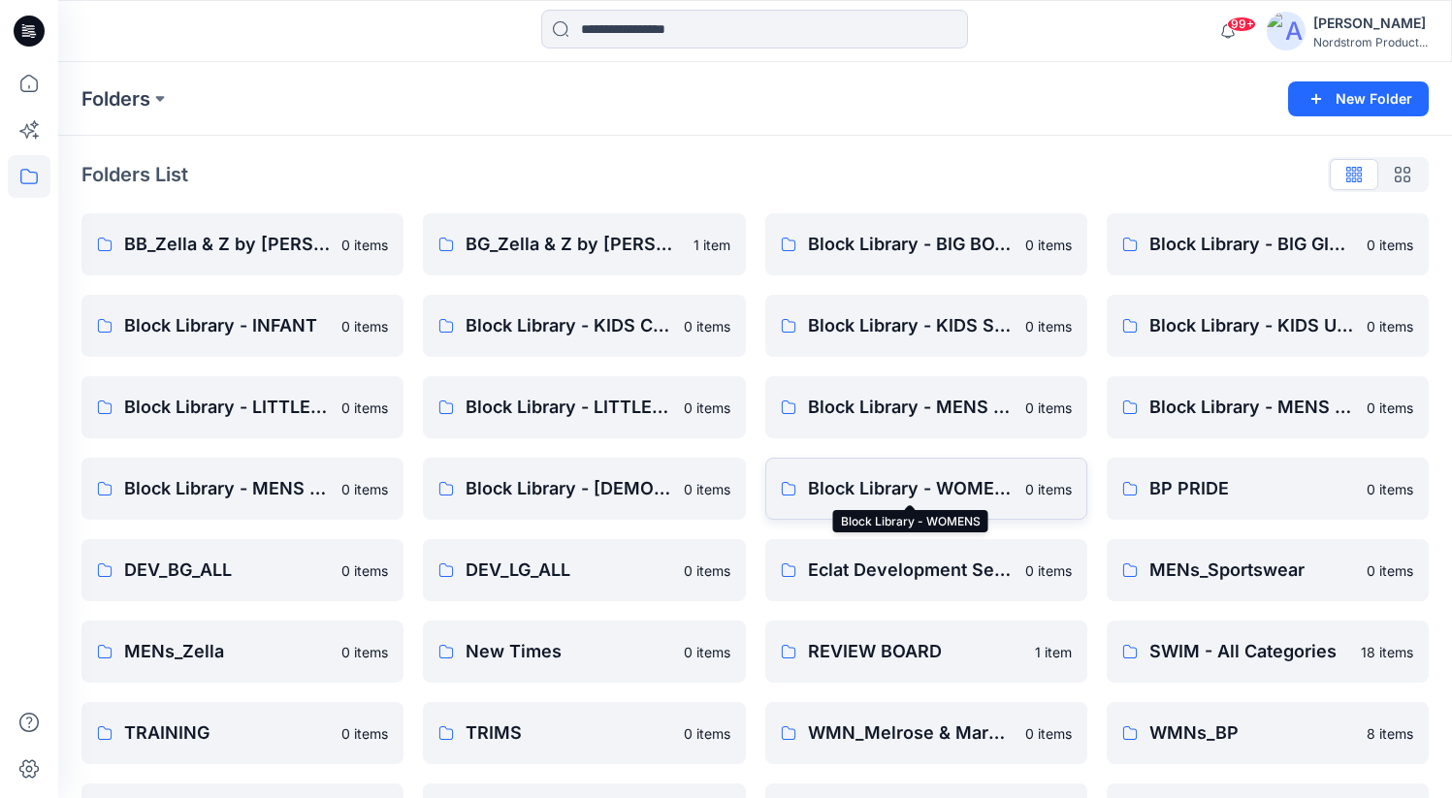
click at [833, 490] on p "Block Library - WOMENS" at bounding box center [911, 488] width 206 height 27
